Goal: Task Accomplishment & Management: Use online tool/utility

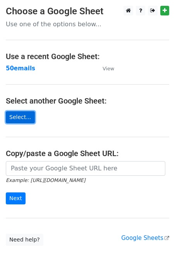
click at [24, 117] on link "Select..." at bounding box center [20, 117] width 29 height 12
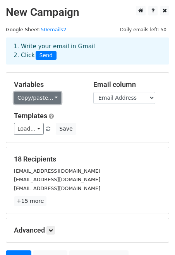
click at [50, 97] on link "Copy/paste..." at bounding box center [37, 98] width 47 height 12
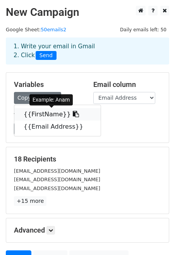
click at [47, 113] on link "{{FirstName}}" at bounding box center [57, 114] width 86 height 12
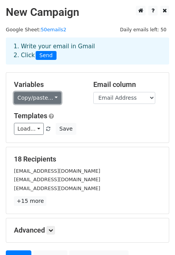
click at [51, 98] on link "Copy/paste..." at bounding box center [37, 98] width 47 height 12
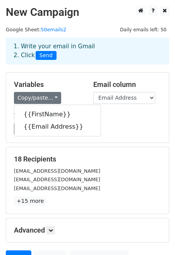
click at [70, 94] on div "Copy/paste... {{FirstName}} {{Email Address}}" at bounding box center [48, 98] width 68 height 12
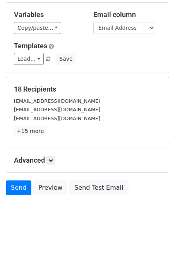
scroll to position [71, 0]
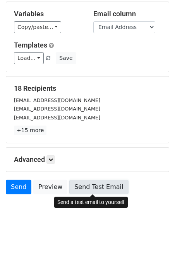
click at [79, 186] on link "Send Test Email" at bounding box center [98, 187] width 59 height 15
click at [89, 189] on link "Send Test Email" at bounding box center [98, 187] width 59 height 15
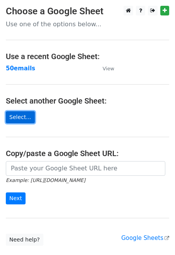
click at [17, 115] on link "Select..." at bounding box center [20, 117] width 29 height 12
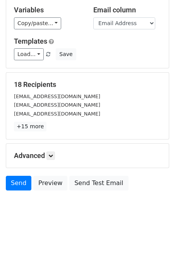
scroll to position [76, 0]
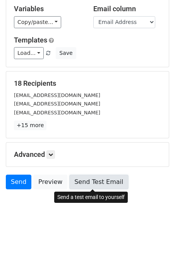
click at [97, 181] on link "Send Test Email" at bounding box center [98, 182] width 59 height 15
click at [106, 184] on link "Send Test Email" at bounding box center [98, 182] width 59 height 15
click at [100, 183] on link "Send Test Email" at bounding box center [98, 182] width 59 height 15
click at [77, 178] on link "Send Test Email" at bounding box center [98, 182] width 59 height 15
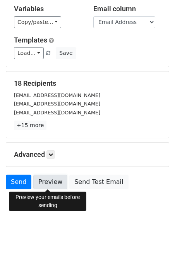
click at [48, 180] on link "Preview" at bounding box center [50, 182] width 34 height 15
click at [42, 184] on link "Preview" at bounding box center [50, 182] width 34 height 15
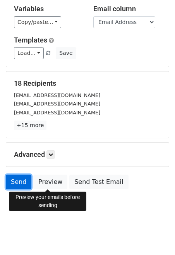
click at [18, 181] on link "Send" at bounding box center [18, 182] width 25 height 15
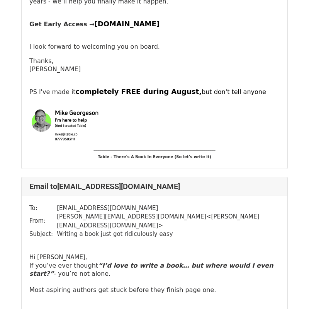
scroll to position [298, 0]
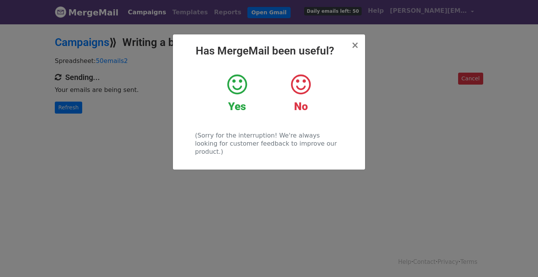
click at [240, 88] on icon at bounding box center [237, 84] width 20 height 23
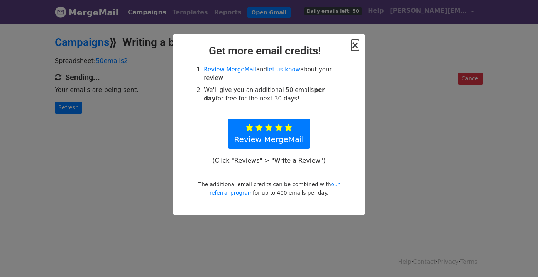
click at [356, 47] on span "×" at bounding box center [355, 45] width 8 height 11
